Goal: Task Accomplishment & Management: Manage account settings

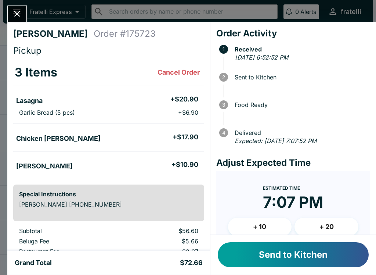
click at [255, 256] on button "Send to Kitchen" at bounding box center [293, 254] width 151 height 25
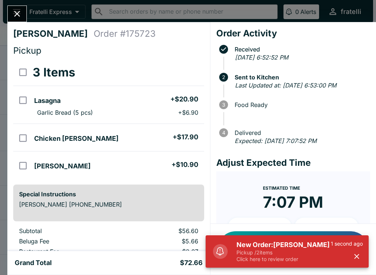
click at [295, 246] on h5 "New Order: [PERSON_NAME]" at bounding box center [283, 244] width 94 height 9
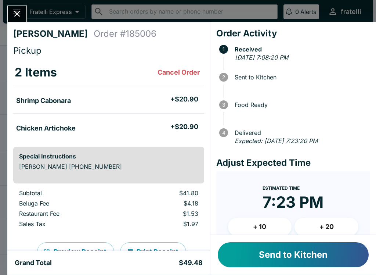
click at [289, 251] on button "Send to Kitchen" at bounding box center [293, 254] width 151 height 25
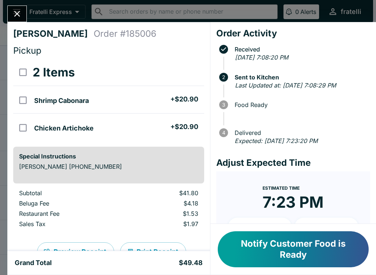
click at [24, 15] on button "Close" at bounding box center [17, 14] width 19 height 16
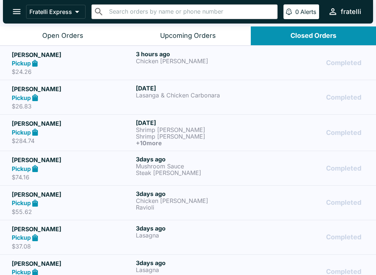
click at [62, 37] on div "Open Orders" at bounding box center [62, 36] width 41 height 8
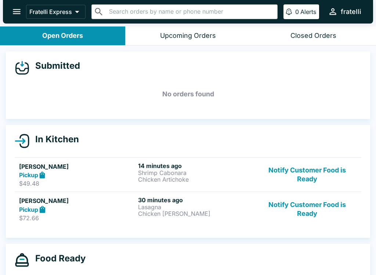
click at [109, 207] on div "Pickup" at bounding box center [77, 209] width 116 height 8
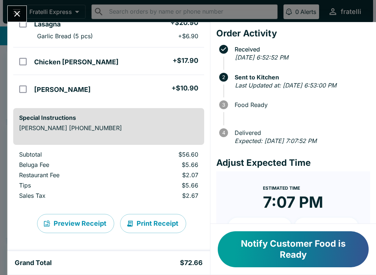
scroll to position [76, 0]
click at [149, 219] on button "Print Receipt" at bounding box center [153, 223] width 66 height 19
click at [19, 11] on icon "Close" at bounding box center [17, 14] width 10 height 10
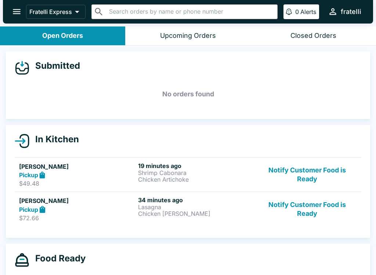
click at [134, 173] on div "Pickup" at bounding box center [77, 175] width 116 height 8
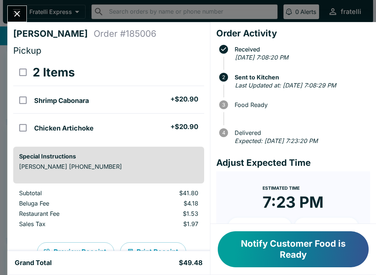
click at [275, 241] on button "Notify Customer Food is Ready" at bounding box center [293, 249] width 151 height 36
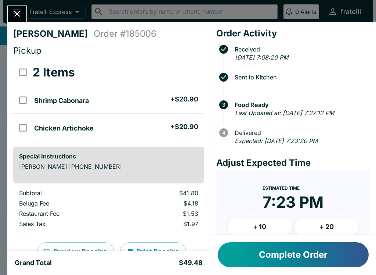
click at [298, 250] on button "Complete Order" at bounding box center [293, 254] width 151 height 25
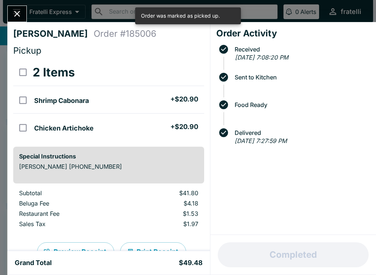
click at [19, 17] on icon "Close" at bounding box center [17, 14] width 10 height 10
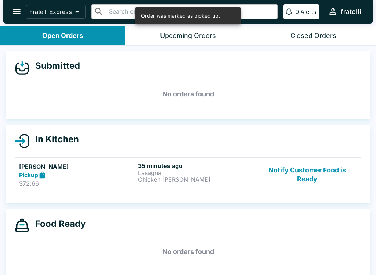
click at [130, 163] on h5 "[PERSON_NAME]" at bounding box center [77, 166] width 116 height 9
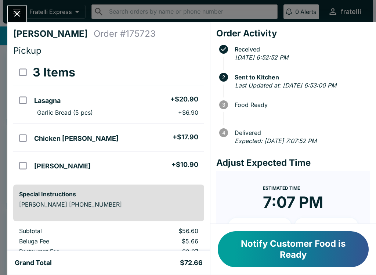
click at [290, 245] on button "Notify Customer Food is Ready" at bounding box center [293, 249] width 151 height 36
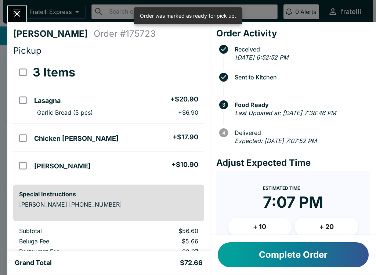
click at [279, 254] on button "Complete Order" at bounding box center [293, 254] width 151 height 25
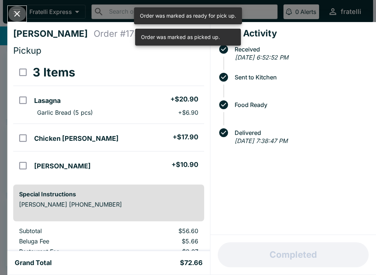
click at [15, 17] on icon "Close" at bounding box center [17, 14] width 10 height 10
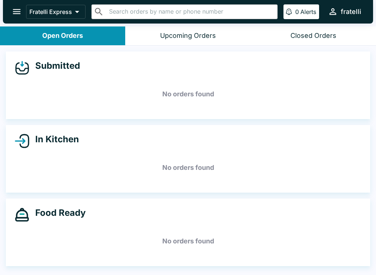
click at [17, 7] on icon "open drawer" at bounding box center [17, 12] width 10 height 10
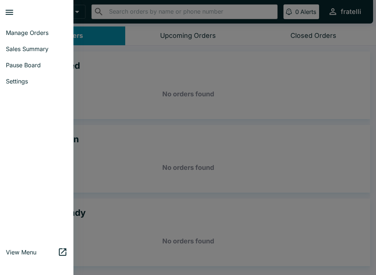
click at [15, 46] on span "Sales Summary" at bounding box center [37, 48] width 62 height 7
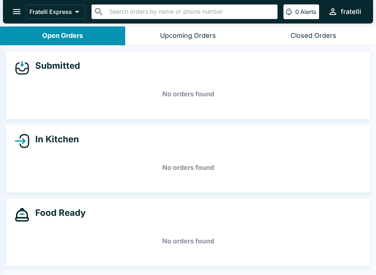
select select "03:00"
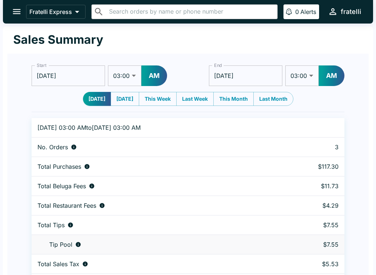
click at [21, 11] on icon "open drawer" at bounding box center [17, 12] width 10 height 10
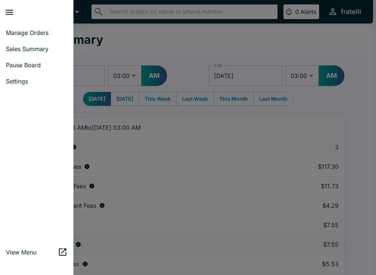
click at [130, 43] on div at bounding box center [188, 137] width 376 height 275
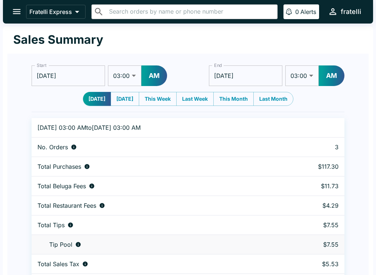
click at [12, 11] on icon "open drawer" at bounding box center [17, 12] width 10 height 10
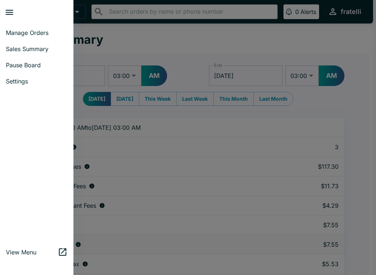
click at [26, 47] on span "Sales Summary" at bounding box center [37, 48] width 62 height 7
